Goal: Information Seeking & Learning: Learn about a topic

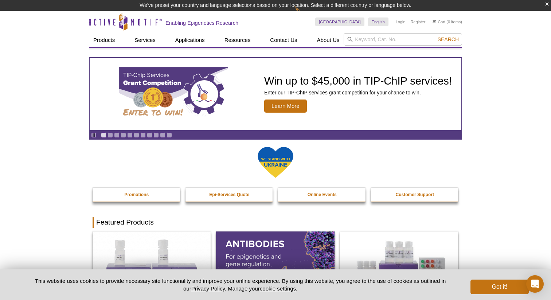
drag, startPoint x: 176, startPoint y: 141, endPoint x: 187, endPoint y: 142, distance: 10.4
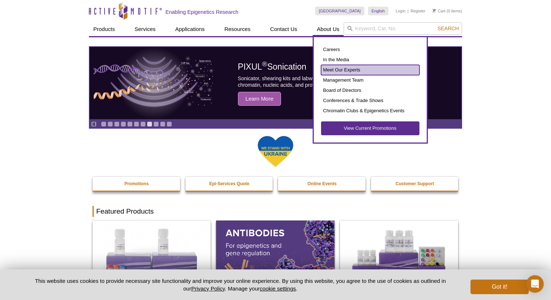
click at [334, 69] on link "Meet Our Experts" at bounding box center [370, 70] width 98 height 10
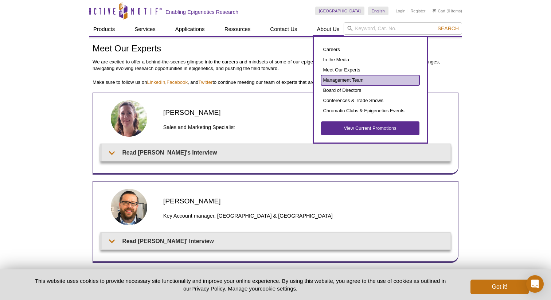
click at [336, 79] on link "Management Team" at bounding box center [370, 80] width 98 height 10
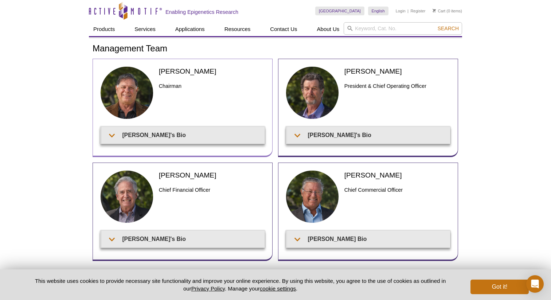
click at [224, 145] on div "Joe Fernandez Chairman Joe's Bio" at bounding box center [183, 108] width 180 height 98
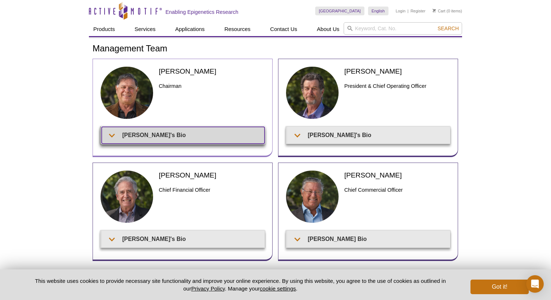
click at [210, 130] on summary "Joe's Bio" at bounding box center [183, 135] width 163 height 16
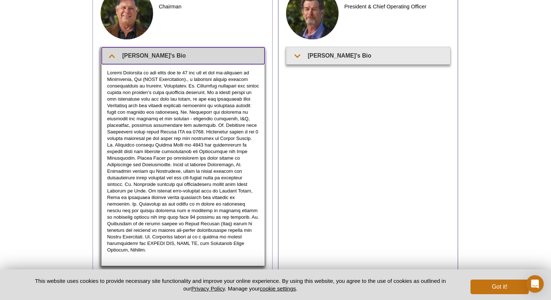
scroll to position [85, 0]
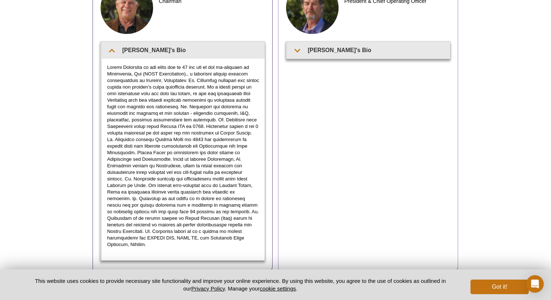
click at [331, 61] on div "Ted DeFrank President & Chief Operating Officer Ted's Bio" at bounding box center [368, 124] width 180 height 300
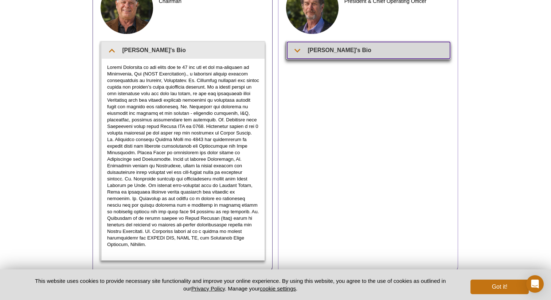
click at [323, 55] on summary "Ted's Bio" at bounding box center [368, 50] width 163 height 16
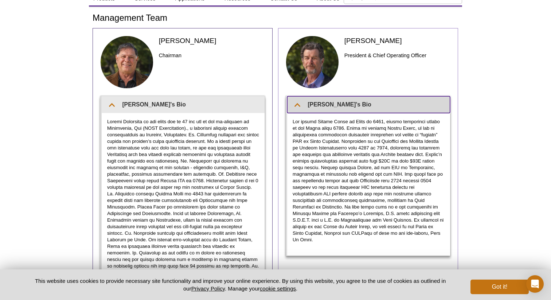
scroll to position [25, 0]
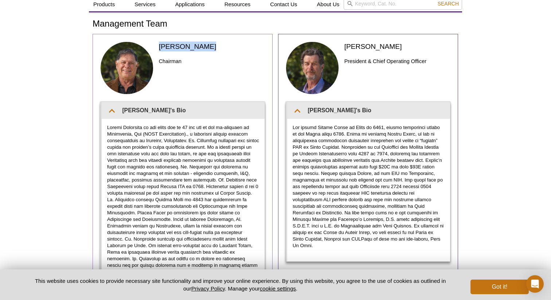
drag, startPoint x: 214, startPoint y: 45, endPoint x: 159, endPoint y: 46, distance: 54.7
click at [159, 46] on h2 "Joe Fernandez" at bounding box center [212, 47] width 106 height 10
copy h2 "Joe Fernandez"
drag, startPoint x: 388, startPoint y: 47, endPoint x: 342, endPoint y: 47, distance: 45.6
click at [342, 47] on div "Ted DeFrank President & Chief Operating Officer" at bounding box center [368, 72] width 165 height 60
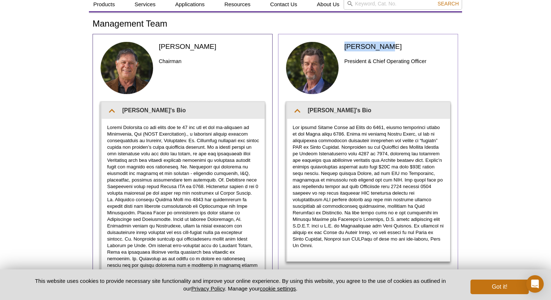
copy h2 "Ted DeFrank"
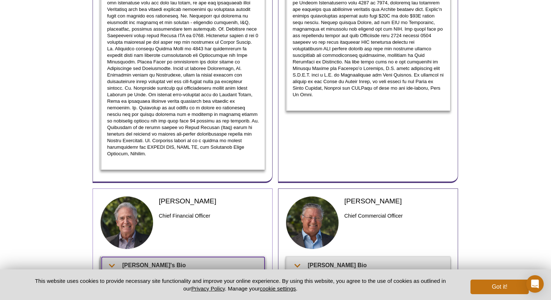
click at [202, 257] on summary "Patrick's Bio" at bounding box center [183, 265] width 163 height 16
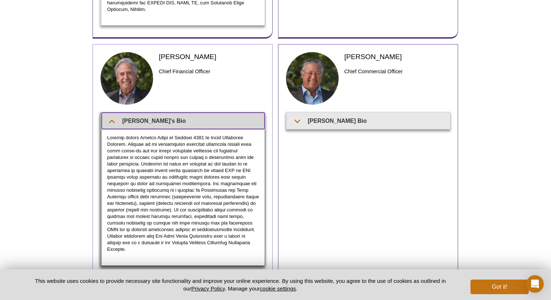
scroll to position [325, 0]
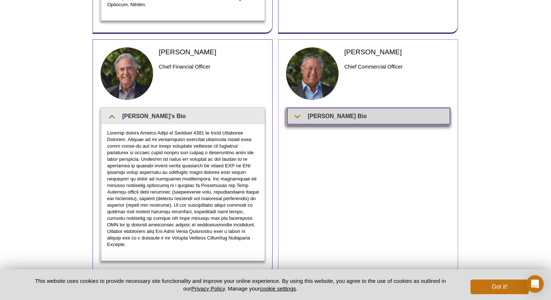
click at [344, 112] on summary "Fritz's Bio" at bounding box center [368, 116] width 163 height 16
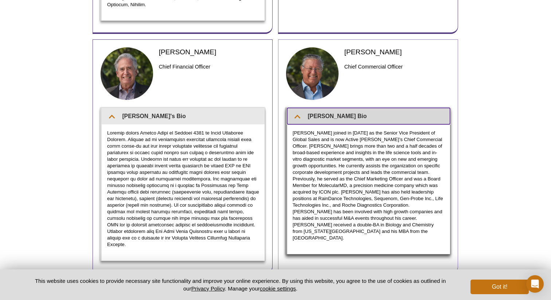
scroll to position [0, 0]
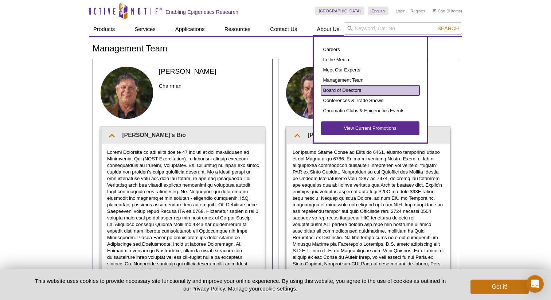
click at [336, 88] on link "Board of Directors" at bounding box center [370, 90] width 98 height 10
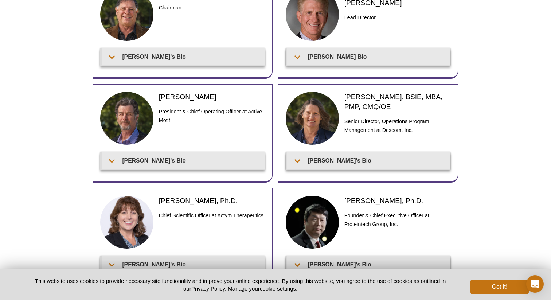
scroll to position [79, 0]
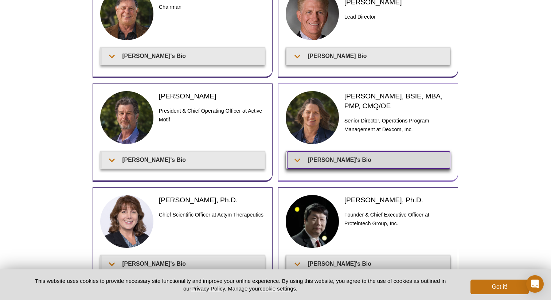
click at [344, 155] on summary "Tammy's Bio" at bounding box center [368, 160] width 163 height 16
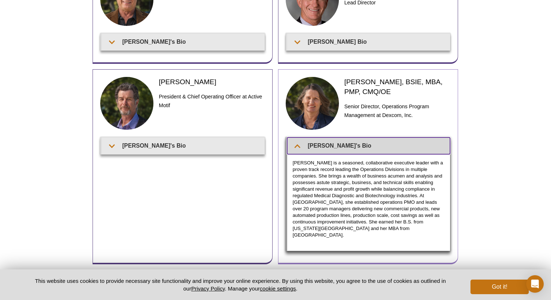
scroll to position [90, 0]
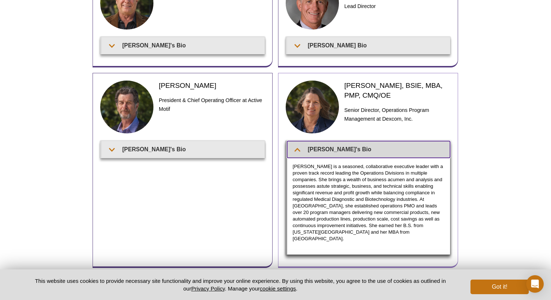
click at [341, 151] on summary "Tammy's Bio" at bounding box center [368, 149] width 163 height 16
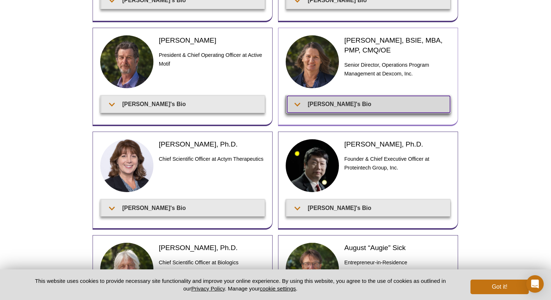
scroll to position [139, 0]
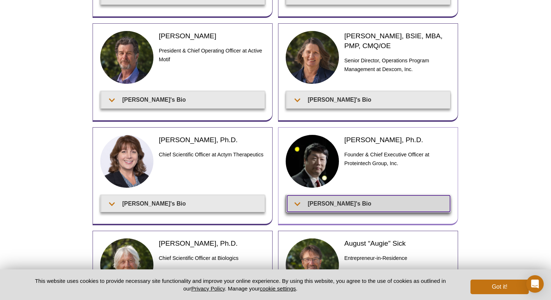
click at [351, 202] on summary "Jason's Bio" at bounding box center [368, 203] width 163 height 16
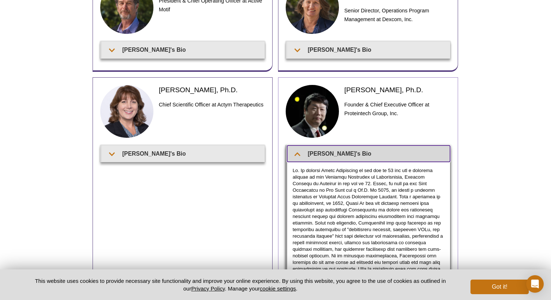
scroll to position [188, 0]
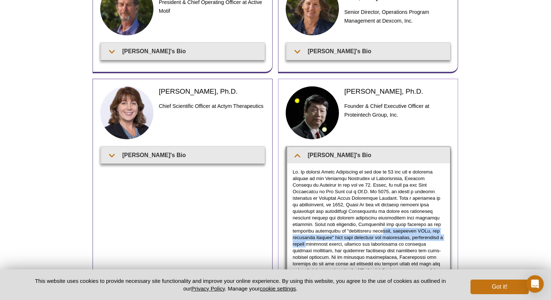
drag, startPoint x: 336, startPoint y: 233, endPoint x: 407, endPoint y: 238, distance: 71.3
click at [407, 238] on p at bounding box center [369, 241] width 152 height 144
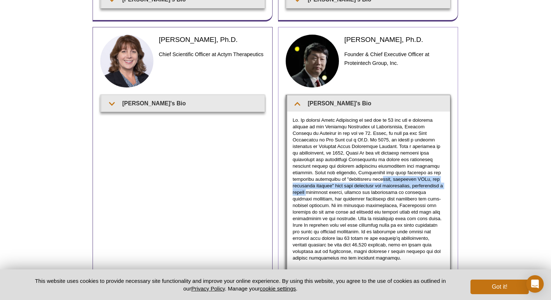
scroll to position [240, 0]
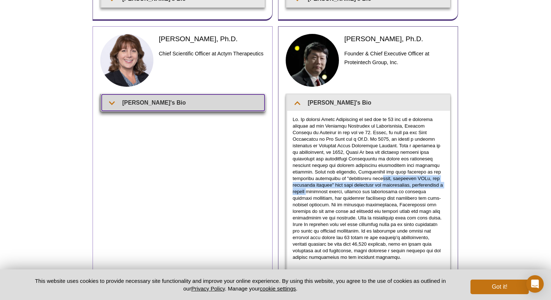
click at [204, 102] on summary "Mary's Bio" at bounding box center [183, 102] width 163 height 16
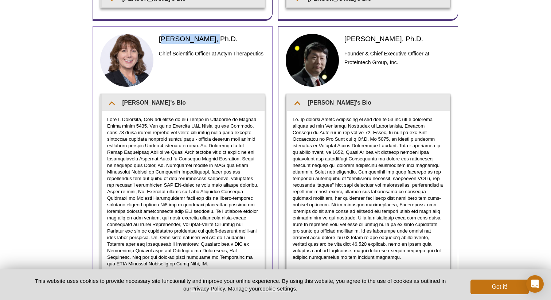
drag, startPoint x: 163, startPoint y: 39, endPoint x: 209, endPoint y: 39, distance: 45.9
click at [209, 39] on h2 "Mary Janatpour, Ph.D." at bounding box center [212, 39] width 106 height 10
drag, startPoint x: 161, startPoint y: 37, endPoint x: 208, endPoint y: 37, distance: 47.0
click at [208, 37] on h2 "Mary Janatpour, Ph.D." at bounding box center [212, 39] width 106 height 10
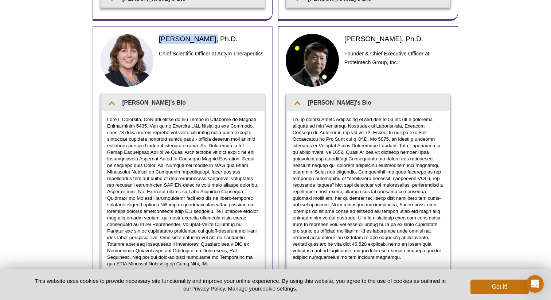
copy h2 "Mary Janatpour"
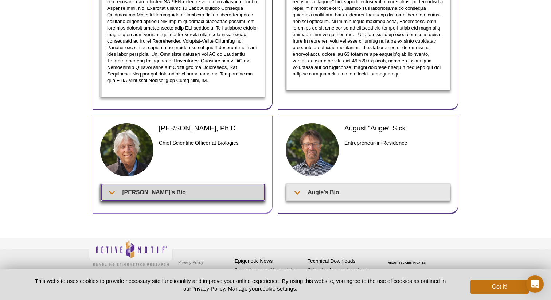
click at [197, 188] on summary "Marc's Bio" at bounding box center [183, 192] width 163 height 16
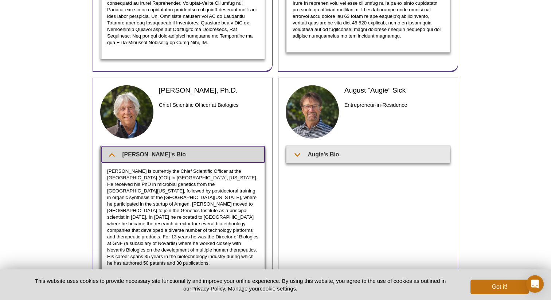
scroll to position [463, 0]
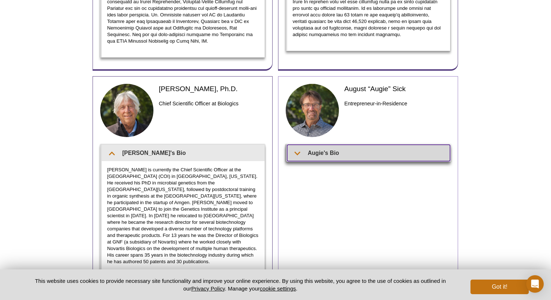
click at [329, 150] on summary "Augie's Bio" at bounding box center [368, 153] width 163 height 16
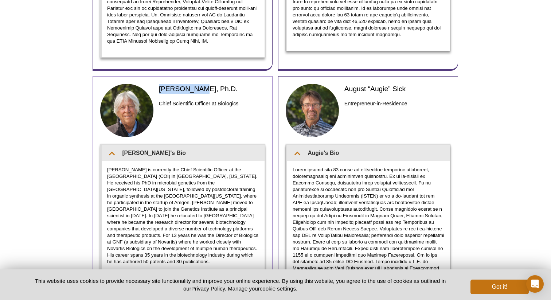
drag, startPoint x: 157, startPoint y: 85, endPoint x: 196, endPoint y: 85, distance: 38.6
click at [196, 85] on div "Marc Nasoff, Ph.D. Chief Scientific Officer at Biologics" at bounding box center [182, 114] width 165 height 60
copy h2 "Marc Nasoff"
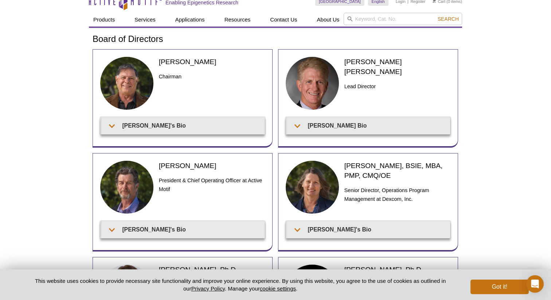
scroll to position [0, 0]
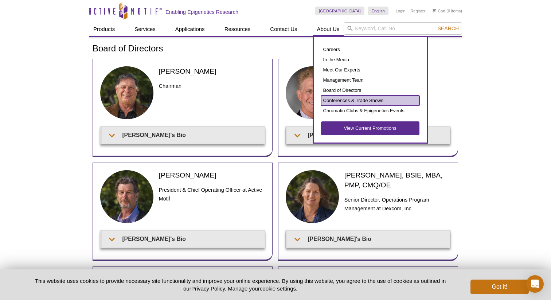
click at [342, 99] on link "Conferences & Trade Shows" at bounding box center [370, 100] width 98 height 10
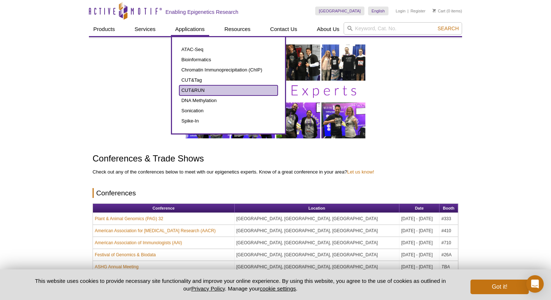
click at [200, 86] on link "CUT&RUN" at bounding box center [228, 90] width 98 height 10
click at [200, 89] on link "CUT&RUN" at bounding box center [228, 90] width 98 height 10
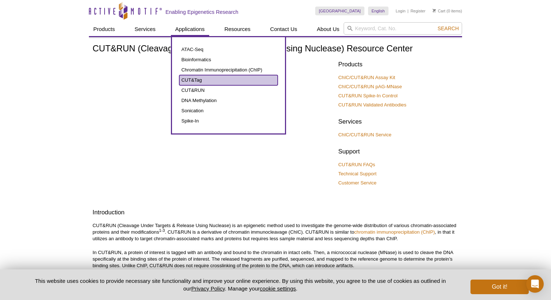
click at [195, 81] on link "CUT&Tag" at bounding box center [228, 80] width 98 height 10
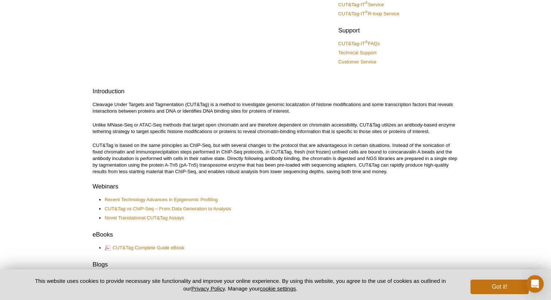
scroll to position [133, 0]
